Goal: Find specific page/section: Find specific page/section

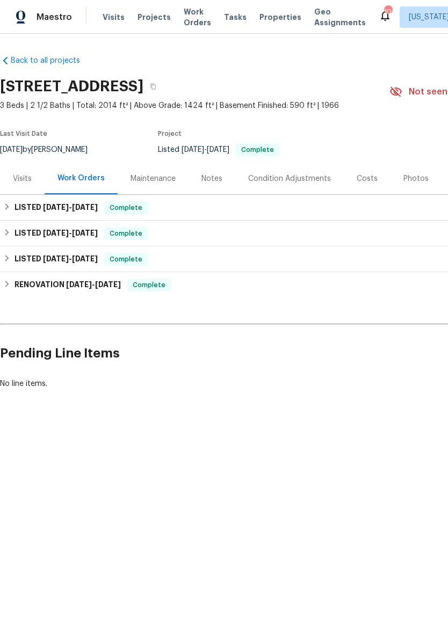
click at [24, 24] on img at bounding box center [21, 17] width 10 height 13
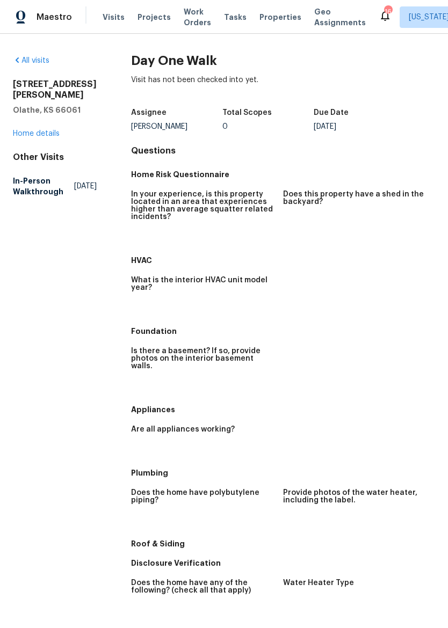
click at [43, 130] on link "Home details" at bounding box center [36, 134] width 47 height 8
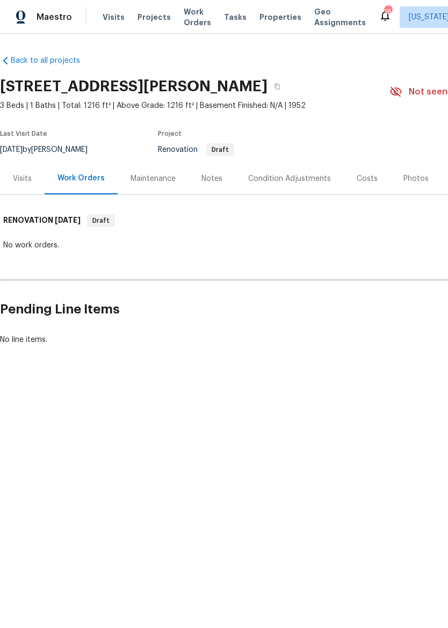
click at [30, 184] on div "Visits" at bounding box center [22, 178] width 19 height 11
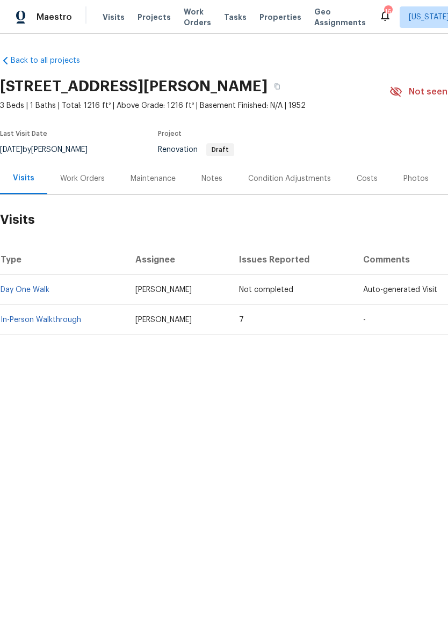
click at [24, 316] on link "In-Person Walkthrough" at bounding box center [41, 320] width 81 height 8
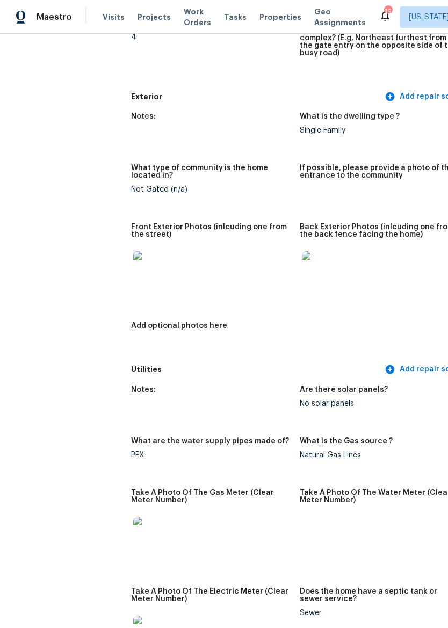
scroll to position [414, 0]
click at [133, 272] on img at bounding box center [150, 268] width 34 height 34
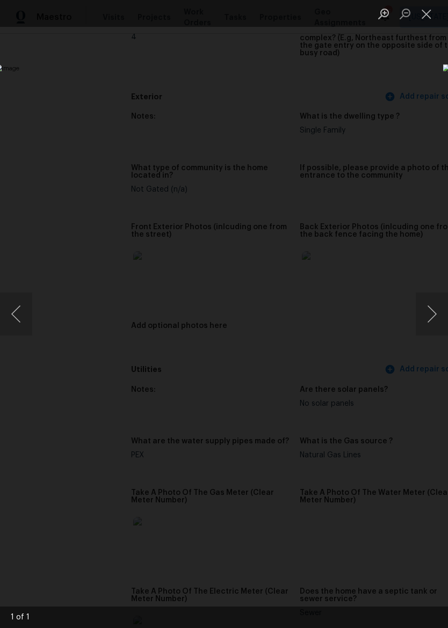
click at [430, 22] on button "Close lightbox" at bounding box center [426, 13] width 21 height 19
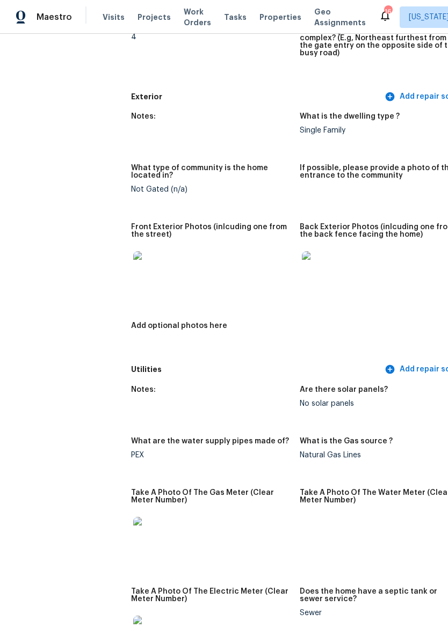
click at [302, 263] on img at bounding box center [319, 268] width 34 height 34
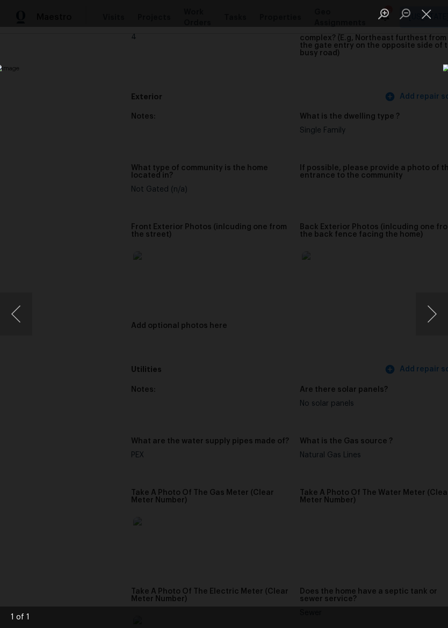
click at [426, 15] on button "Close lightbox" at bounding box center [426, 13] width 21 height 19
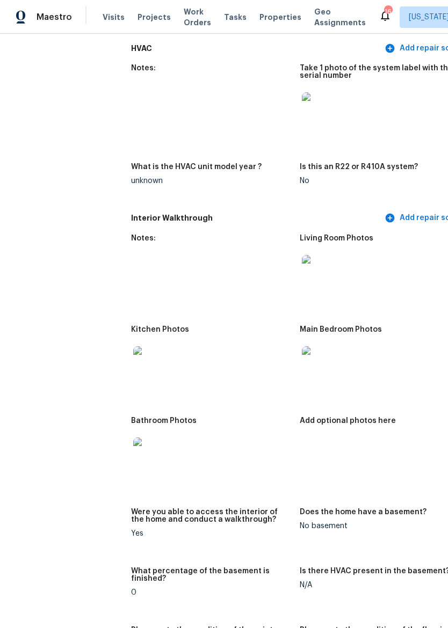
scroll to position [1057, 0]
click at [302, 260] on img at bounding box center [319, 271] width 34 height 34
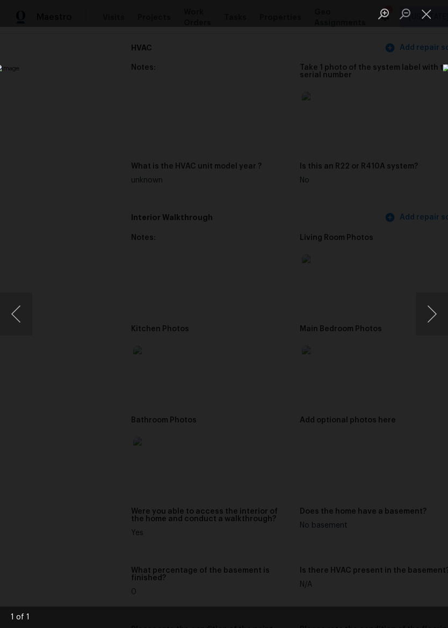
click at [427, 18] on button "Close lightbox" at bounding box center [426, 13] width 21 height 19
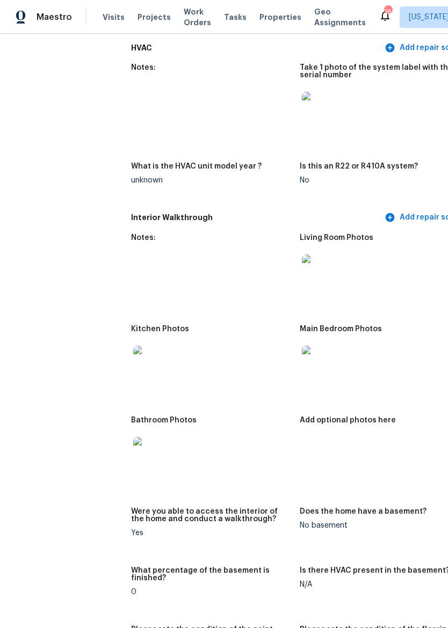
click at [133, 361] on img at bounding box center [150, 363] width 34 height 34
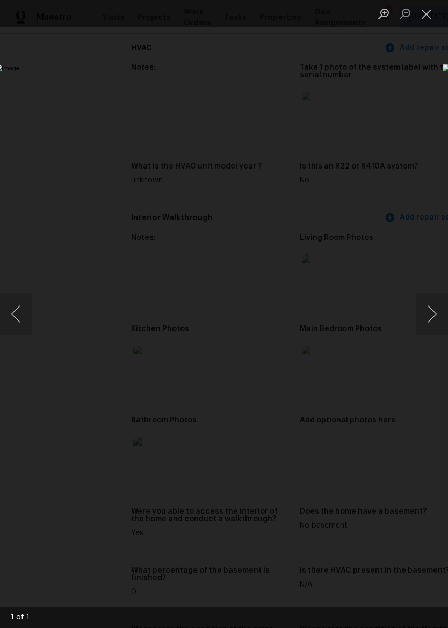
click at [431, 16] on button "Close lightbox" at bounding box center [426, 13] width 21 height 19
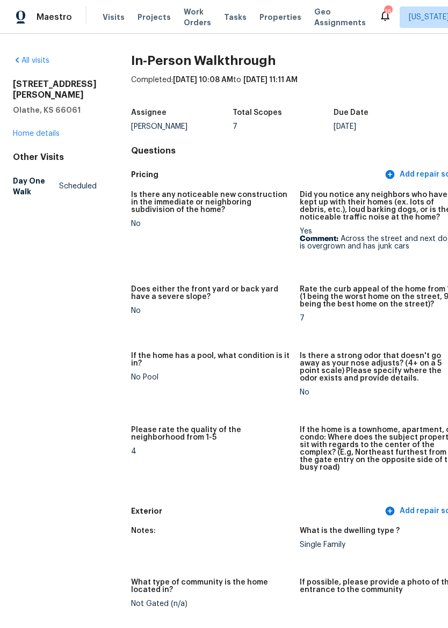
scroll to position [0, 0]
click at [40, 137] on link "Home details" at bounding box center [36, 134] width 47 height 8
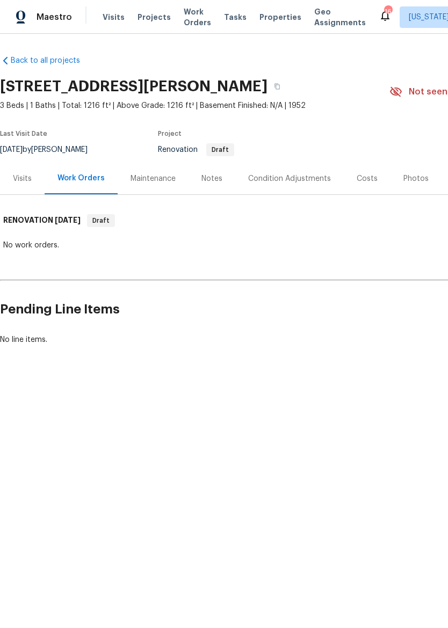
click at [209, 187] on div "Notes" at bounding box center [211, 179] width 47 height 32
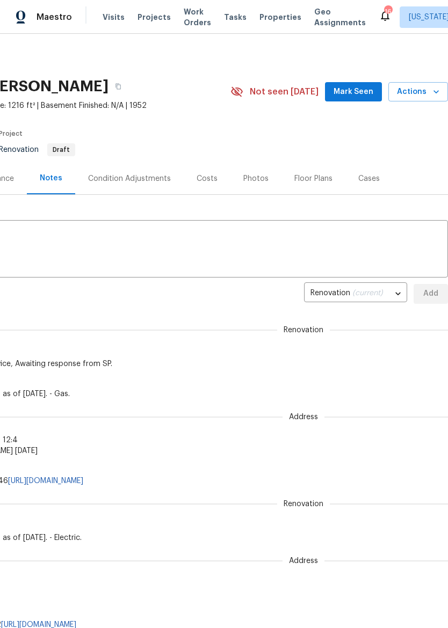
scroll to position [0, 159]
click at [384, 292] on body "Maestro Visits Projects Work Orders Tasks Properties Geo Assignments 16 [US_STA…" at bounding box center [224, 314] width 448 height 628
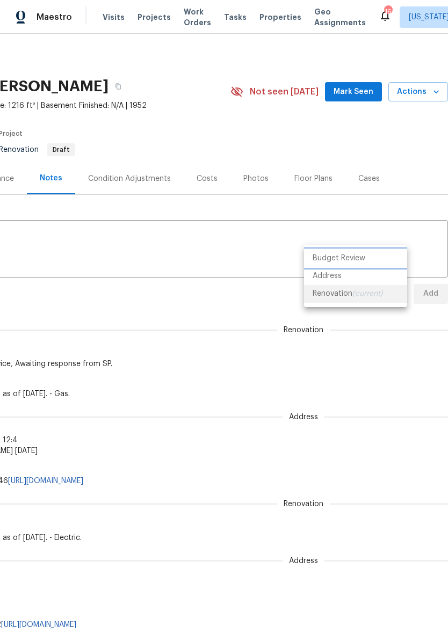
click at [372, 256] on li "Budget Review" at bounding box center [355, 259] width 103 height 18
type input "budget_review"
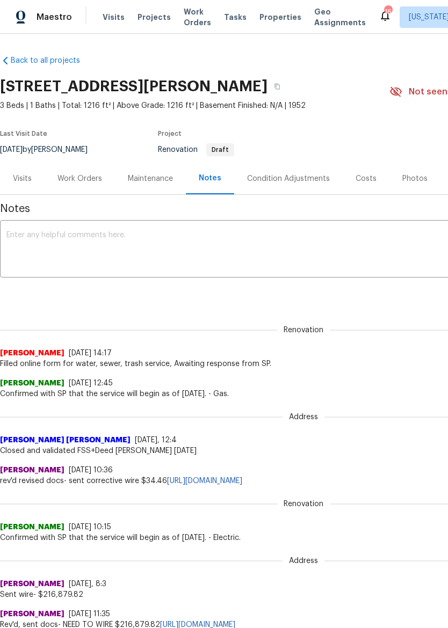
scroll to position [0, 0]
click at [21, 17] on img at bounding box center [21, 17] width 10 height 13
